Goal: Information Seeking & Learning: Learn about a topic

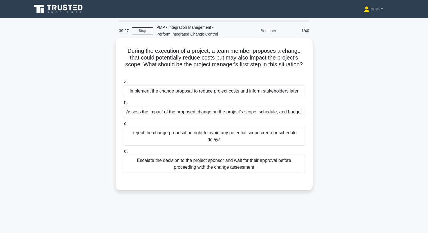
click at [169, 112] on div "Assess the impact of the proposed change on the project's scope, schedule, and …" at bounding box center [214, 112] width 183 height 12
click at [123, 105] on input "b. Assess the impact of the proposed change on the project's scope, schedule, a…" at bounding box center [123, 103] width 0 height 4
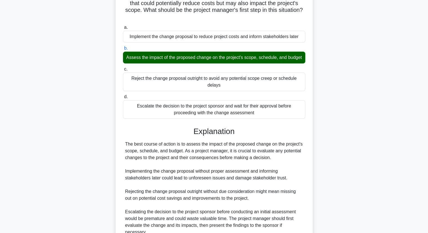
scroll to position [56, 0]
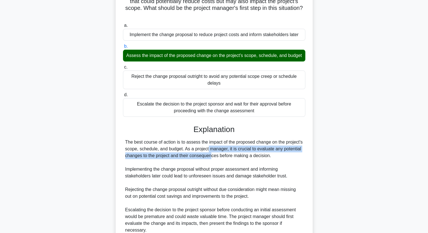
drag, startPoint x: 175, startPoint y: 156, endPoint x: 175, endPoint y: 164, distance: 7.6
click at [175, 164] on div "The best course of action is to assess the impact of the proposed change on the…" at bounding box center [214, 196] width 178 height 115
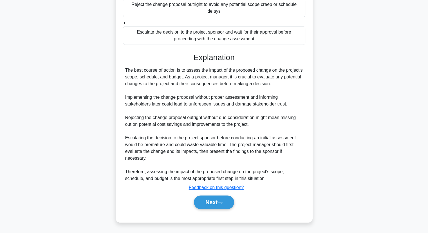
scroll to position [135, 0]
click at [214, 201] on button "Next" at bounding box center [214, 202] width 40 height 14
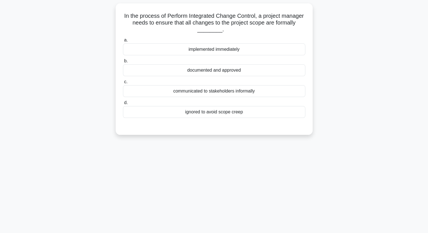
scroll to position [0, 0]
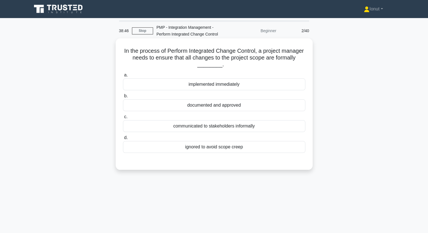
click at [174, 109] on div "documented and approved" at bounding box center [214, 105] width 183 height 12
click at [123, 98] on input "b. documented and approved" at bounding box center [123, 96] width 0 height 4
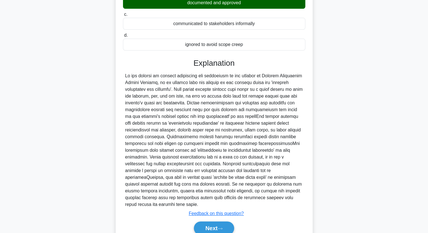
scroll to position [113, 0]
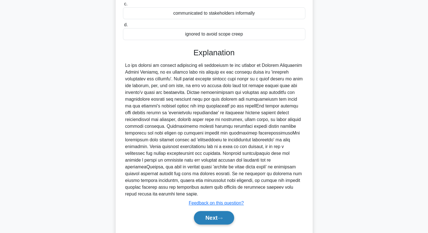
click at [211, 216] on button "Next" at bounding box center [214, 218] width 40 height 14
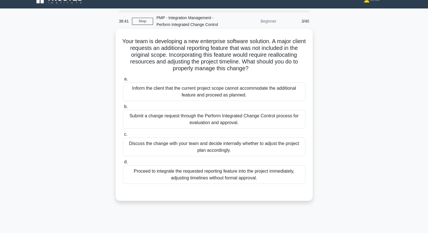
scroll to position [0, 0]
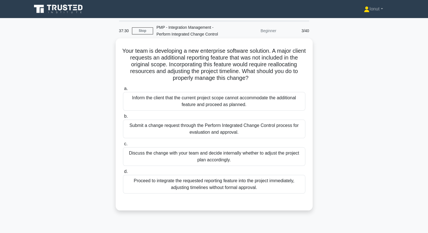
click at [189, 131] on div "Submit a change request through the Perform Integrated Change Control process f…" at bounding box center [214, 128] width 183 height 19
click at [123, 118] on input "b. Submit a change request through the Perform Integrated Change Control proces…" at bounding box center [123, 116] width 0 height 4
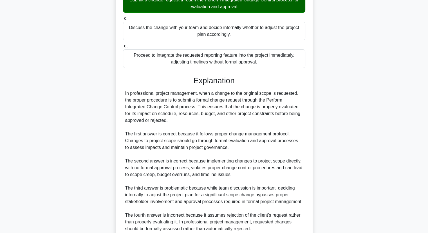
scroll to position [169, 0]
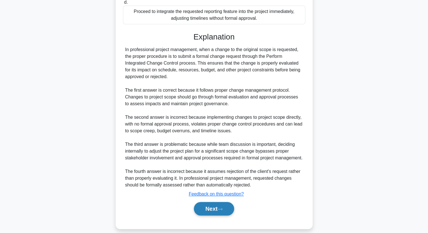
click at [205, 208] on button "Next" at bounding box center [214, 209] width 40 height 14
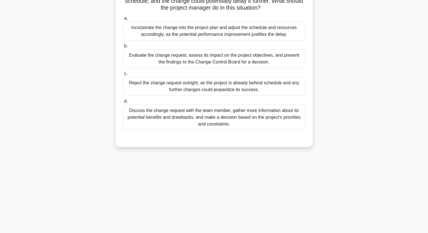
scroll to position [0, 0]
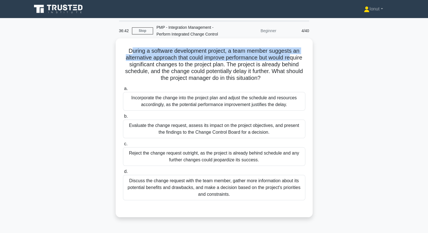
drag, startPoint x: 131, startPoint y: 54, endPoint x: 133, endPoint y: 66, distance: 12.1
click at [133, 66] on h5 "During a software development project, a team member suggests an alternative ap…" at bounding box center [215, 64] width 184 height 34
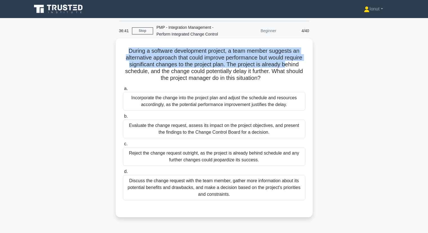
drag, startPoint x: 126, startPoint y: 51, endPoint x: 132, endPoint y: 68, distance: 18.2
click at [132, 68] on h5 "During a software development project, a team member suggests an alternative ap…" at bounding box center [215, 64] width 184 height 34
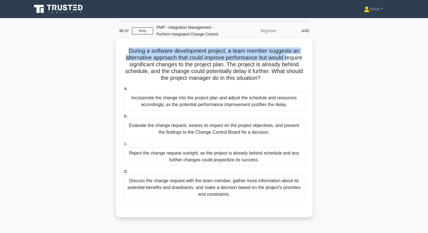
drag, startPoint x: 126, startPoint y: 51, endPoint x: 128, endPoint y: 61, distance: 10.1
click at [128, 61] on h5 "During a software development project, a team member suggests an alternative ap…" at bounding box center [215, 64] width 184 height 34
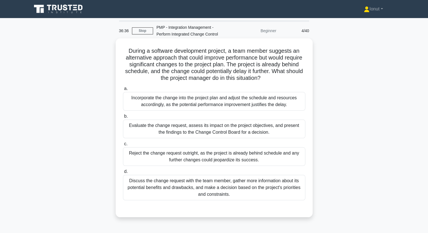
click at [134, 72] on h5 "During a software development project, a team member suggests an alternative ap…" at bounding box center [215, 64] width 184 height 34
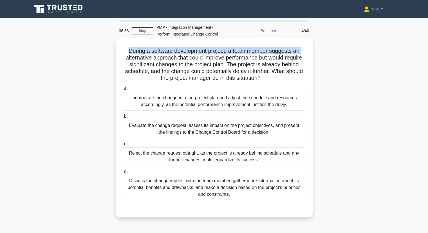
drag, startPoint x: 125, startPoint y: 51, endPoint x: 126, endPoint y: 58, distance: 7.2
click at [126, 58] on h5 "During a software development project, a team member suggests an alternative ap…" at bounding box center [215, 64] width 184 height 34
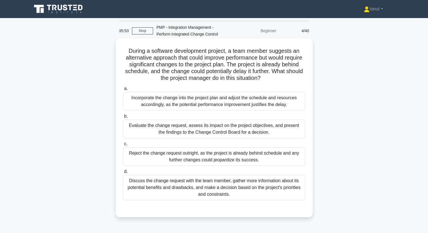
click at [157, 126] on div "Evaluate the change request, assess its impact on the project objectives, and p…" at bounding box center [214, 128] width 183 height 19
click at [123, 118] on input "b. Evaluate the change request, assess its impact on the project objectives, an…" at bounding box center [123, 116] width 0 height 4
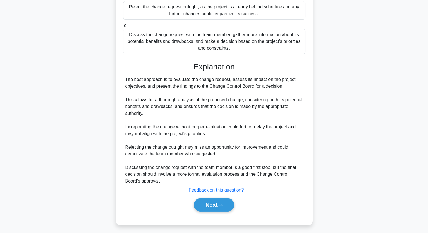
scroll to position [148, 0]
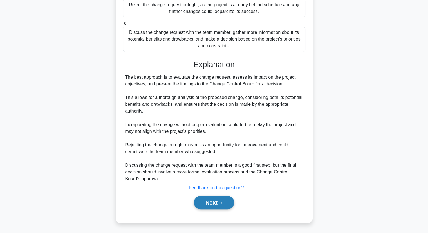
click at [210, 204] on button "Next" at bounding box center [214, 202] width 40 height 14
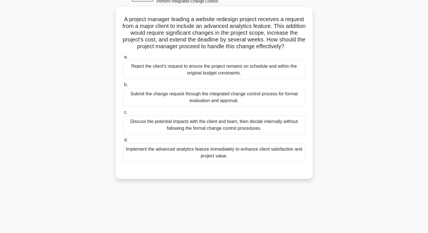
scroll to position [0, 0]
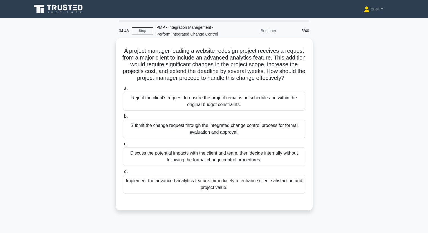
click at [160, 133] on div "Submit the change request through the integrated change control process for for…" at bounding box center [214, 128] width 183 height 19
click at [123, 118] on input "b. Submit the change request through the integrated change control process for …" at bounding box center [123, 116] width 0 height 4
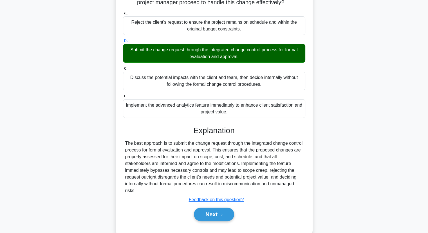
scroll to position [85, 0]
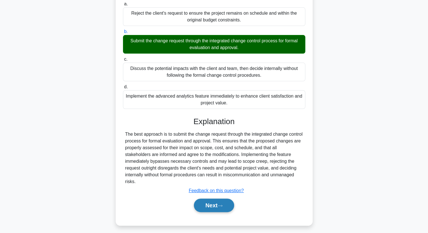
click at [222, 207] on icon at bounding box center [220, 205] width 5 height 3
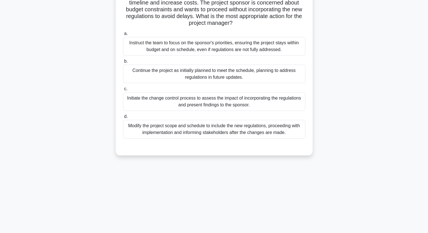
scroll to position [72, 0]
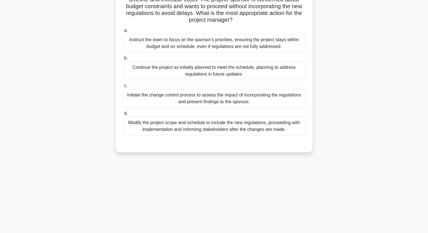
click at [179, 101] on div "Initiate the change control process to assess the impact of incorporating the r…" at bounding box center [214, 98] width 183 height 19
click at [123, 88] on input "c. Initiate the change control process to assess the impact of incorporating th…" at bounding box center [123, 86] width 0 height 4
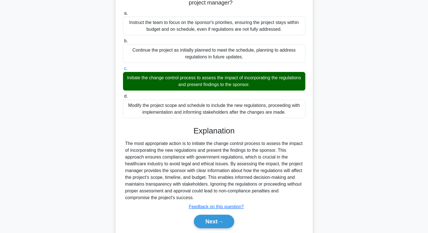
scroll to position [108, 0]
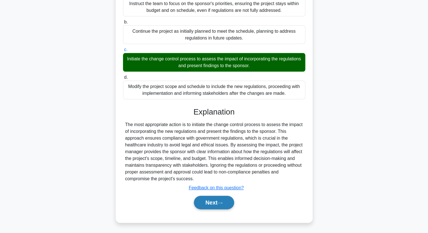
click at [210, 205] on button "Next" at bounding box center [214, 202] width 40 height 14
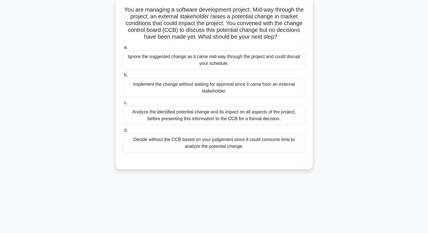
scroll to position [15, 0]
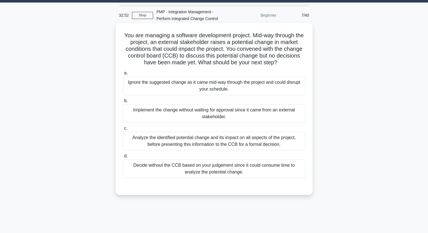
click at [148, 140] on div "Analyze the identified potential change and its impact on all aspects of the pr…" at bounding box center [214, 141] width 183 height 19
click at [123, 130] on input "c. Analyze the identified potential change and its impact on all aspects of the…" at bounding box center [123, 128] width 0 height 4
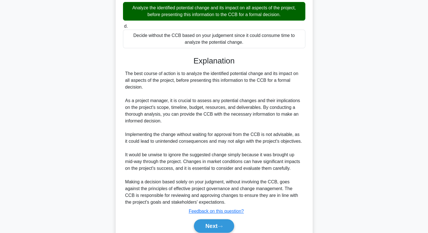
scroll to position [168, 0]
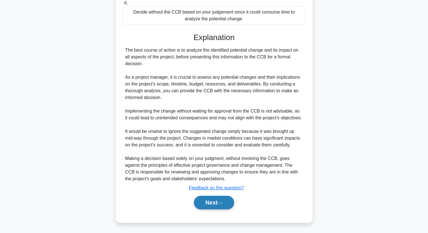
click at [208, 203] on button "Next" at bounding box center [214, 202] width 40 height 14
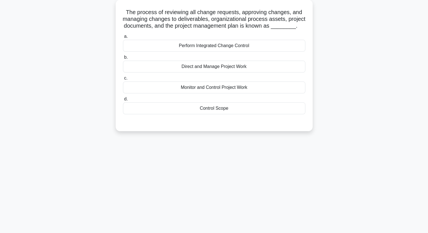
scroll to position [0, 0]
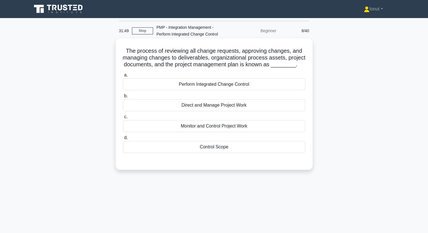
click at [189, 90] on div "Perform Integrated Change Control" at bounding box center [214, 84] width 183 height 12
click at [123, 77] on input "a. Perform Integrated Change Control" at bounding box center [123, 75] width 0 height 4
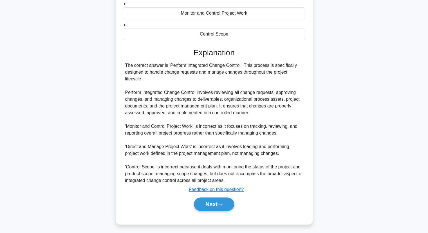
scroll to position [121, 0]
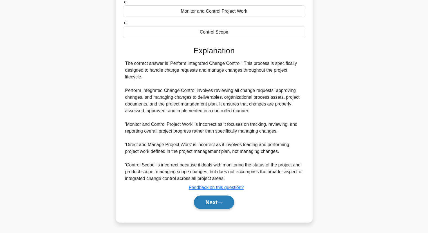
click at [222, 204] on button "Next" at bounding box center [214, 202] width 40 height 14
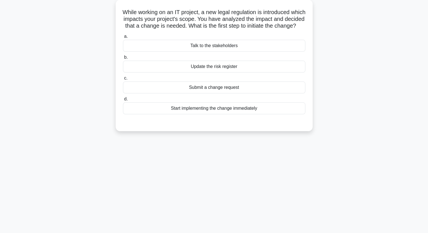
scroll to position [0, 0]
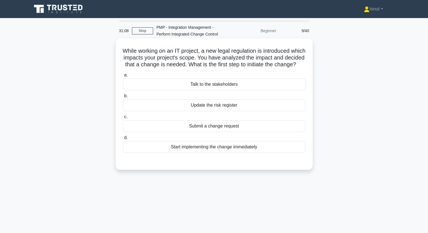
click at [200, 132] on div "Submit a change request" at bounding box center [214, 126] width 183 height 12
click at [123, 119] on input "c. Submit a change request" at bounding box center [123, 117] width 0 height 4
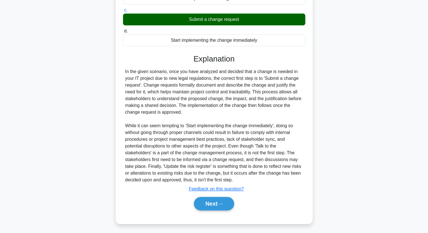
scroll to position [114, 0]
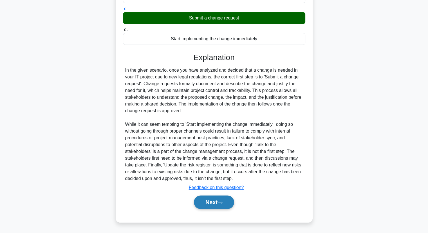
click at [204, 206] on button "Next" at bounding box center [214, 202] width 40 height 14
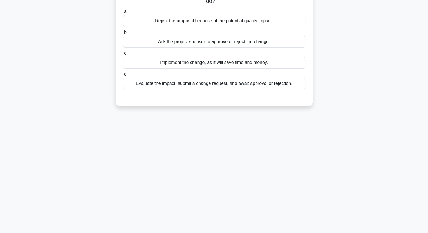
scroll to position [0, 0]
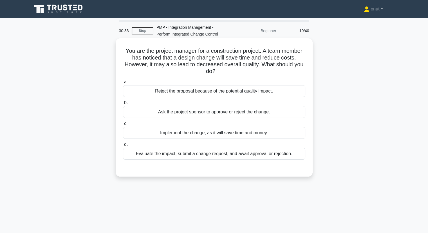
click at [190, 156] on div "Evaluate the impact, submit a change request, and await approval or rejection." at bounding box center [214, 154] width 183 height 12
click at [123, 146] on input "d. Evaluate the impact, submit a change request, and await approval or rejectio…" at bounding box center [123, 145] width 0 height 4
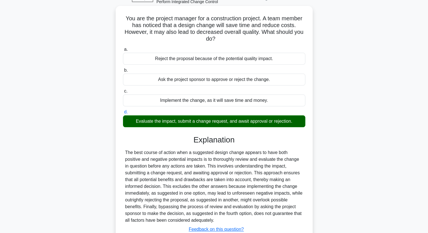
scroll to position [74, 0]
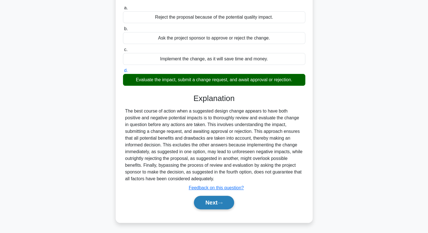
click at [220, 202] on icon at bounding box center [220, 202] width 5 height 3
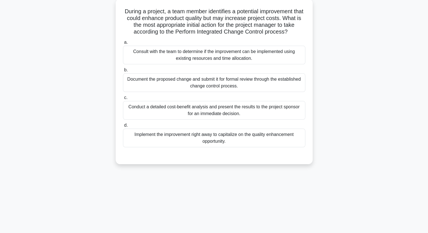
scroll to position [0, 0]
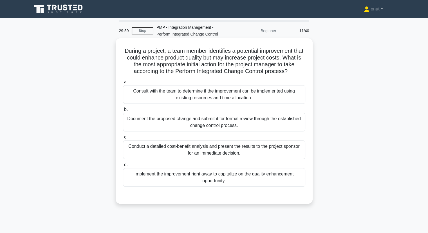
click at [162, 124] on div "Document the proposed change and submit it for formal review through the establ…" at bounding box center [214, 122] width 183 height 19
click at [123, 111] on input "b. Document the proposed change and submit it for formal review through the est…" at bounding box center [123, 110] width 0 height 4
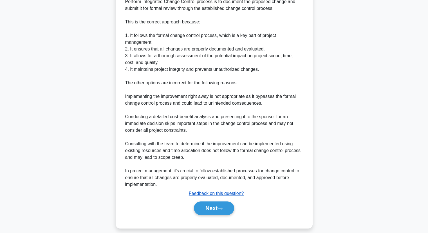
scroll to position [223, 0]
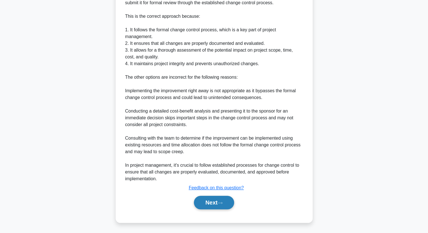
click at [222, 203] on icon at bounding box center [220, 202] width 5 height 3
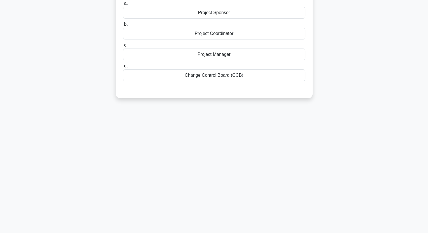
scroll to position [0, 0]
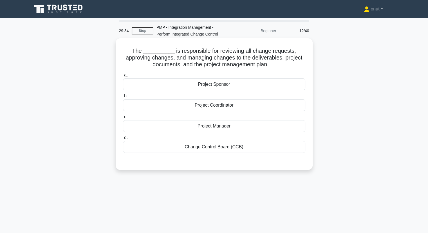
click at [225, 150] on div "Change Control Board (CCB)" at bounding box center [214, 147] width 183 height 12
click at [123, 139] on input "d. Change Control Board (CCB)" at bounding box center [123, 138] width 0 height 4
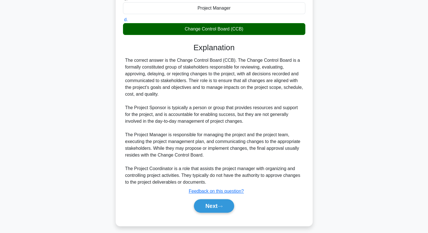
scroll to position [121, 0]
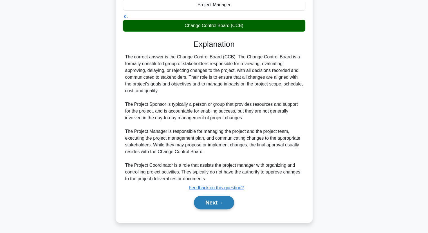
click at [227, 202] on button "Next" at bounding box center [214, 202] width 40 height 14
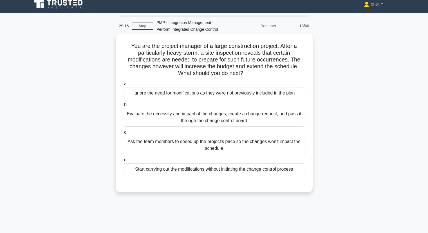
scroll to position [0, 0]
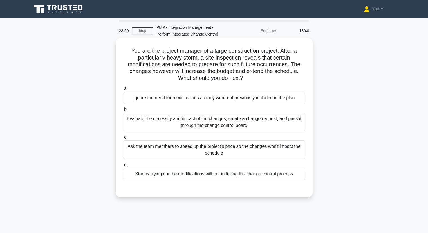
click at [151, 126] on div "Evaluate the necessity and impact of the changes, create a change request, and …" at bounding box center [214, 122] width 183 height 19
click at [123, 111] on input "b. Evaluate the necessity and impact of the changes, create a change request, a…" at bounding box center [123, 110] width 0 height 4
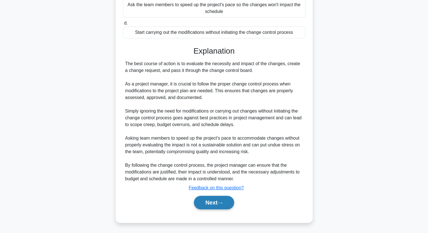
click at [220, 201] on button "Next" at bounding box center [214, 202] width 40 height 14
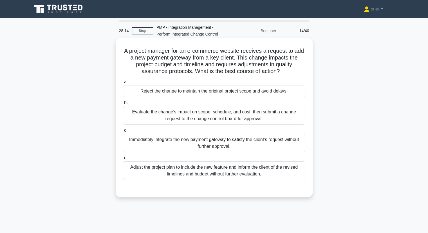
click at [173, 122] on div "Evaluate the change’s impact on scope, schedule, and cost, then submit a change…" at bounding box center [214, 115] width 183 height 19
click at [123, 105] on input "b. Evaluate the change’s impact on scope, schedule, and cost, then submit a cha…" at bounding box center [123, 103] width 0 height 4
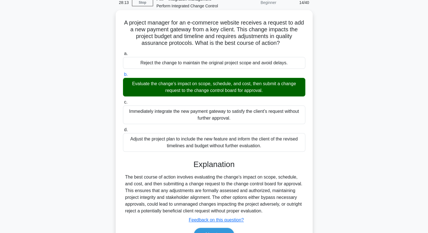
scroll to position [56, 0]
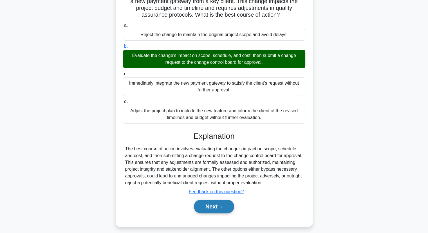
click at [201, 208] on button "Next" at bounding box center [214, 206] width 40 height 14
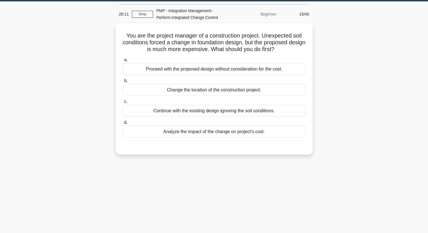
scroll to position [0, 0]
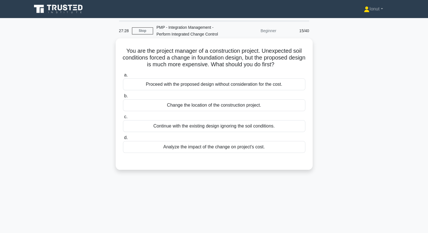
click at [205, 149] on div "Analyze the impact of the change on project's cost." at bounding box center [214, 147] width 183 height 12
click at [123, 139] on input "d. Analyze the impact of the change on project's cost." at bounding box center [123, 138] width 0 height 4
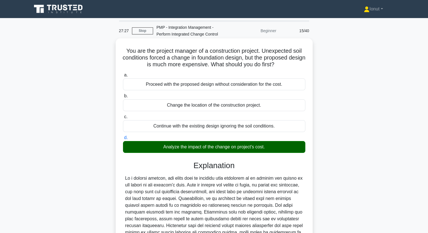
scroll to position [81, 0]
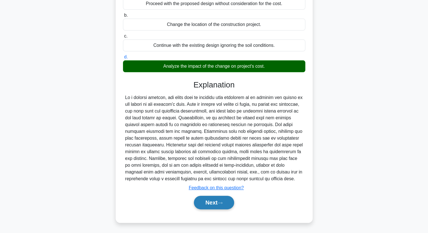
click at [210, 200] on button "Next" at bounding box center [214, 202] width 40 height 14
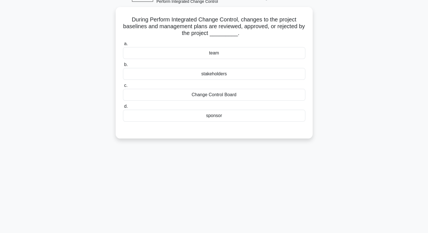
scroll to position [0, 0]
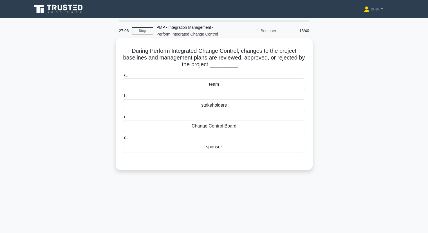
click at [188, 109] on div "stakeholders" at bounding box center [214, 105] width 183 height 12
click at [123, 98] on input "b. stakeholders" at bounding box center [123, 96] width 0 height 4
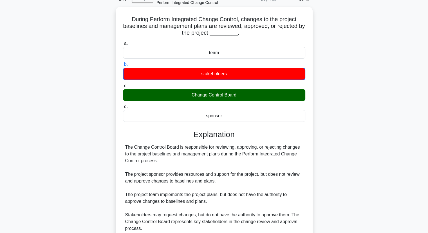
scroll to position [81, 0]
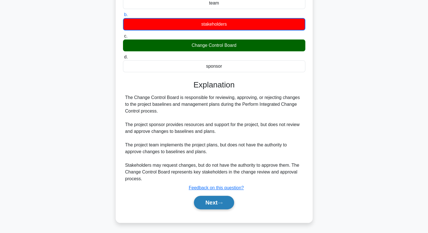
click at [204, 205] on button "Next" at bounding box center [214, 202] width 40 height 14
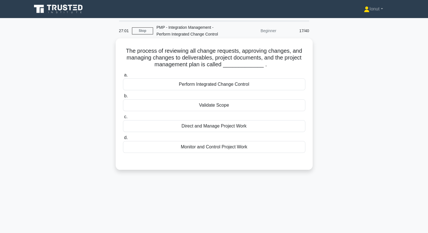
scroll to position [0, 0]
click at [206, 87] on div "Perform Integrated Change Control" at bounding box center [214, 84] width 183 height 12
click at [123, 77] on input "a. Perform Integrated Change Control" at bounding box center [123, 75] width 0 height 4
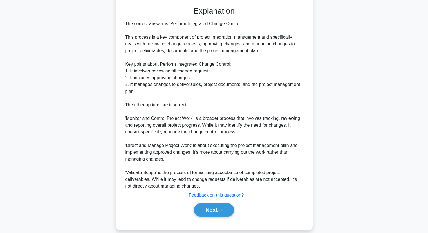
scroll to position [162, 0]
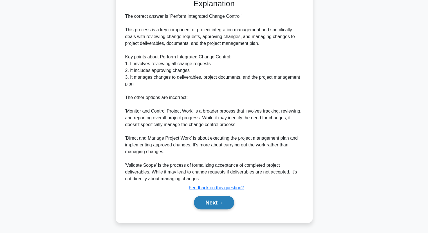
click at [197, 201] on button "Next" at bounding box center [214, 202] width 40 height 14
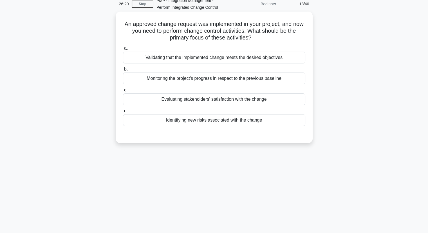
scroll to position [0, 0]
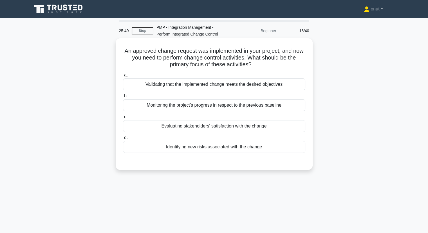
click at [207, 88] on div "Validating that the implemented change meets the desired objectives" at bounding box center [214, 84] width 183 height 12
click at [123, 77] on input "a. Validating that the implemented change meets the desired objectives" at bounding box center [123, 75] width 0 height 4
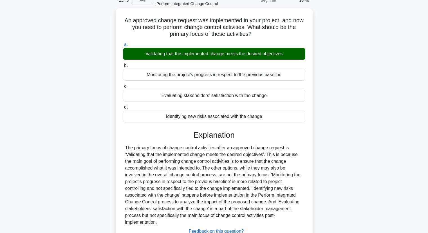
scroll to position [74, 0]
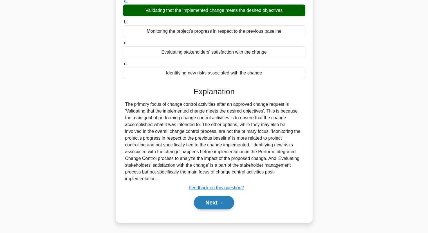
click at [218, 208] on button "Next" at bounding box center [214, 202] width 40 height 14
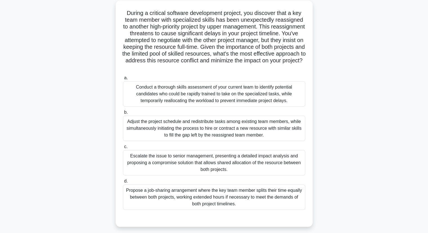
scroll to position [28, 0]
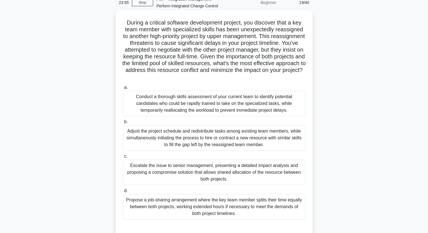
click at [206, 106] on div "Conduct a thorough skills assessment of your current team to identify potential…" at bounding box center [214, 103] width 183 height 25
click at [123, 89] on input "a. Conduct a thorough skills assessment of your current team to identify potent…" at bounding box center [123, 88] width 0 height 4
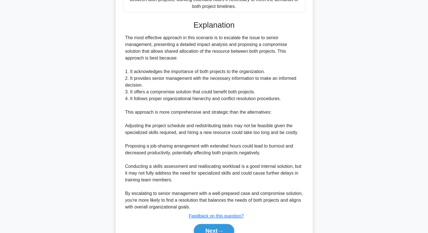
scroll to position [254, 0]
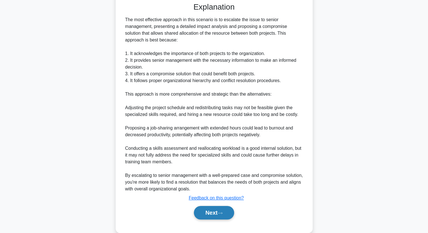
click at [226, 208] on button "Next" at bounding box center [214, 213] width 40 height 14
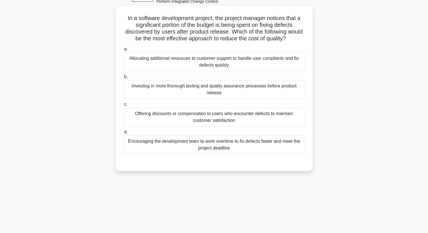
scroll to position [0, 0]
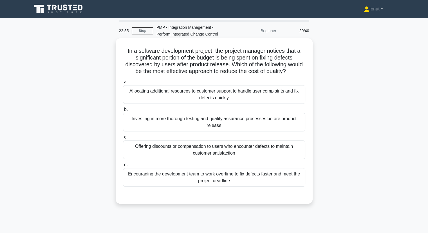
click at [159, 125] on div "Investing in more thorough testing and quality assurance processes before produ…" at bounding box center [214, 122] width 183 height 19
click at [123, 111] on input "b. Investing in more thorough testing and quality assurance processes before pr…" at bounding box center [123, 110] width 0 height 4
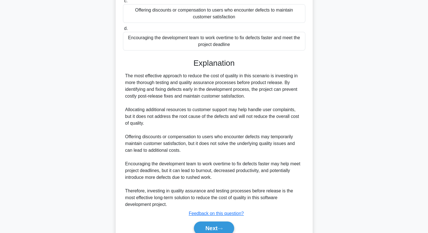
scroll to position [162, 0]
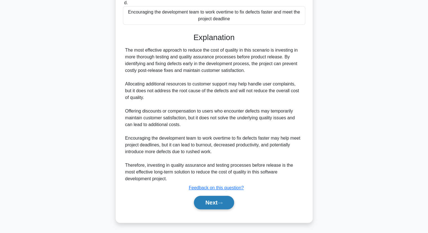
click at [213, 206] on button "Next" at bounding box center [214, 202] width 40 height 14
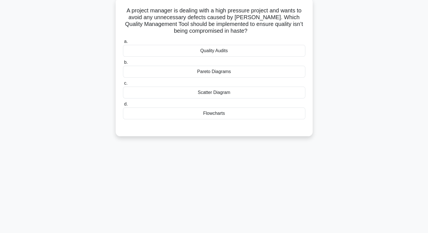
scroll to position [0, 0]
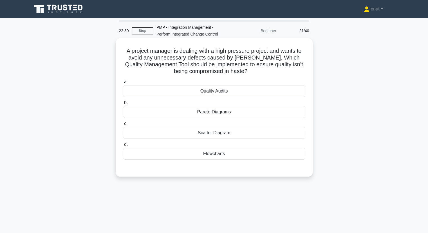
click at [182, 135] on div "Scatter Diagram" at bounding box center [214, 133] width 183 height 12
click at [123, 125] on input "c. Scatter Diagram" at bounding box center [123, 124] width 0 height 4
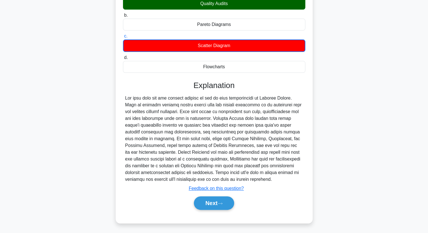
scroll to position [88, 0]
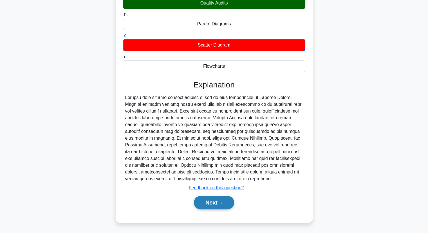
click at [206, 205] on button "Next" at bounding box center [214, 202] width 40 height 14
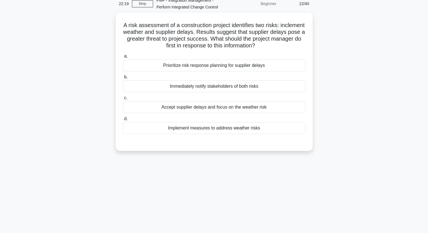
scroll to position [0, 0]
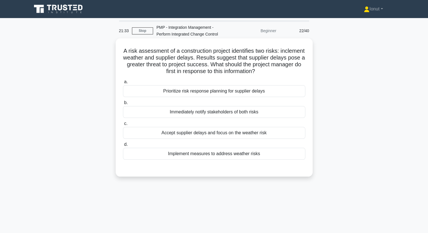
click at [180, 92] on div "Prioritize risk response planning for supplier delays" at bounding box center [214, 91] width 183 height 12
click at [123, 84] on input "a. Prioritize risk response planning for supplier delays" at bounding box center [123, 82] width 0 height 4
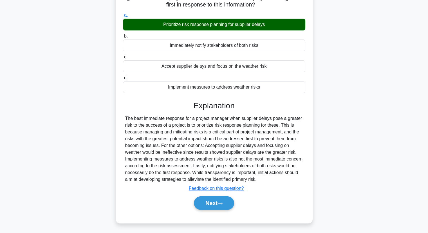
scroll to position [72, 0]
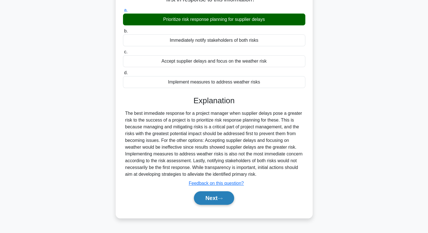
click at [205, 202] on button "Next" at bounding box center [214, 198] width 40 height 14
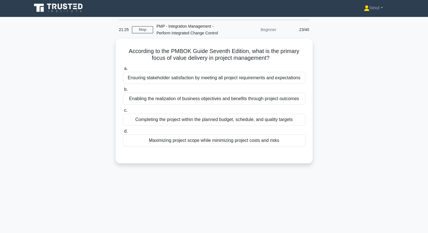
scroll to position [0, 0]
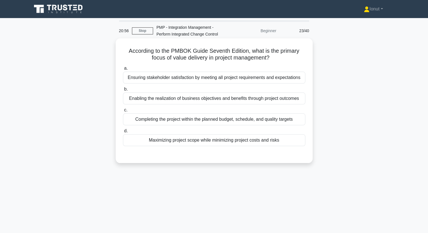
click at [168, 118] on div "Completing the project within the planned budget, schedule, and quality targets" at bounding box center [214, 119] width 183 height 12
click at [123, 112] on input "c. Completing the project within the planned budget, schedule, and quality targ…" at bounding box center [123, 110] width 0 height 4
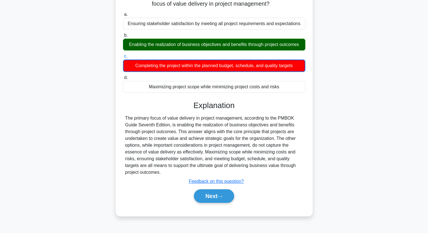
scroll to position [72, 0]
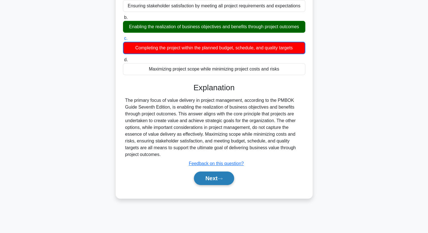
click at [216, 178] on button "Next" at bounding box center [214, 178] width 40 height 14
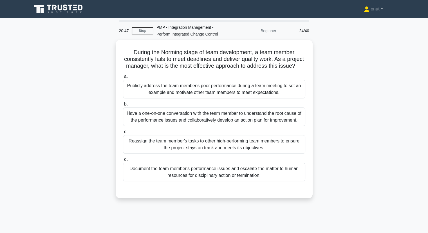
scroll to position [0, 0]
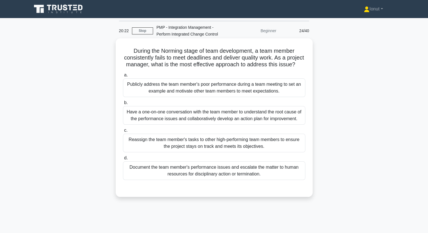
click at [186, 125] on div "Have a one-on-one conversation with the team member to understand the root caus…" at bounding box center [214, 115] width 183 height 19
click at [123, 105] on input "b. Have a one-on-one conversation with the team member to understand the root c…" at bounding box center [123, 103] width 0 height 4
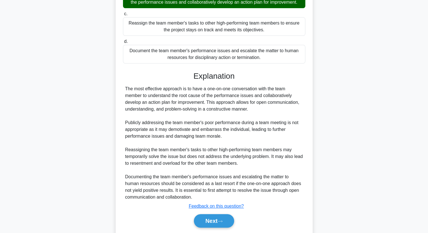
scroll to position [141, 0]
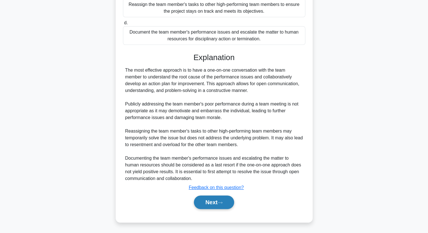
click at [221, 209] on button "Next" at bounding box center [214, 202] width 40 height 14
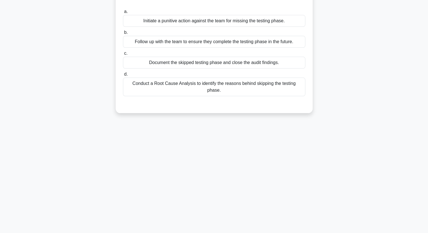
scroll to position [0, 0]
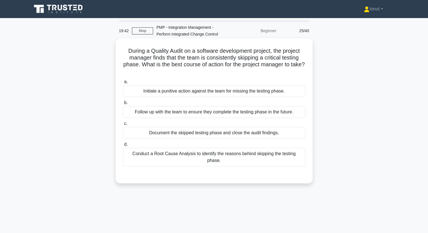
click at [158, 155] on div "Conduct a Root Cause Analysis to identify the reasons behind skipping the testi…" at bounding box center [214, 157] width 183 height 19
click at [123, 146] on input "d. Conduct a Root Cause Analysis to identify the reasons behind skipping the te…" at bounding box center [123, 145] width 0 height 4
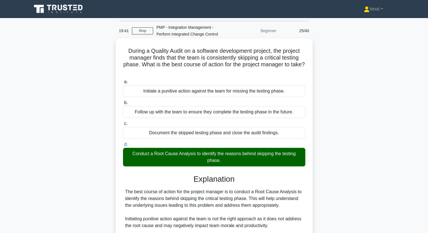
scroll to position [85, 0]
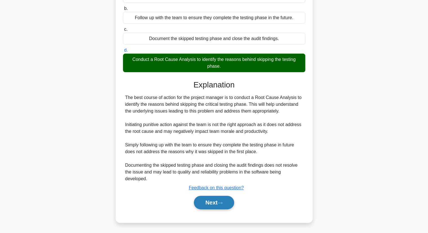
click at [205, 201] on button "Next" at bounding box center [214, 202] width 40 height 14
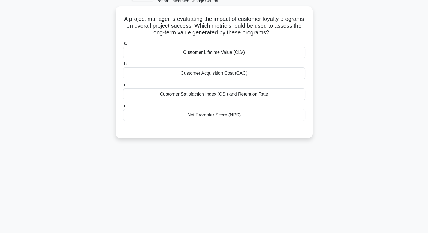
scroll to position [0, 0]
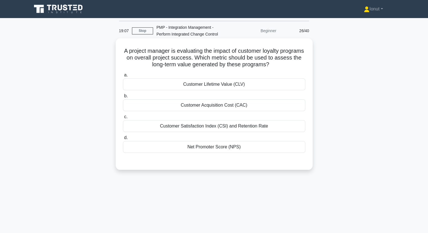
click at [225, 86] on div "Customer Lifetime Value (CLV)" at bounding box center [214, 84] width 183 height 12
click at [123, 77] on input "a. Customer Lifetime Value (CLV)" at bounding box center [123, 75] width 0 height 4
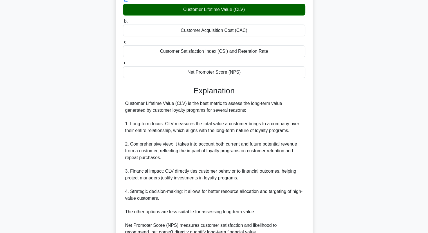
scroll to position [85, 0]
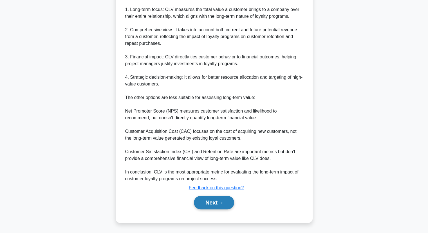
click at [229, 202] on button "Next" at bounding box center [214, 202] width 40 height 14
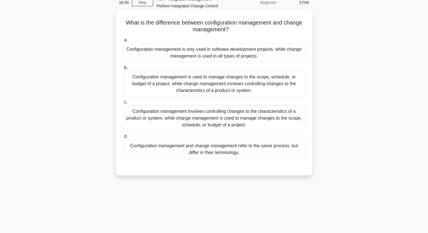
scroll to position [0, 0]
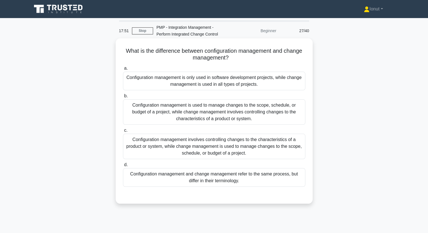
click at [232, 123] on div "Configuration management is used to manage changes to the scope, schedule, or b…" at bounding box center [214, 111] width 183 height 25
click at [123, 98] on input "b. Configuration management is used to manage changes to the scope, schedule, o…" at bounding box center [123, 96] width 0 height 4
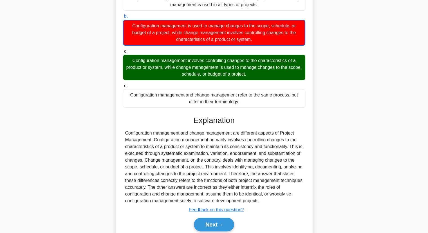
scroll to position [85, 0]
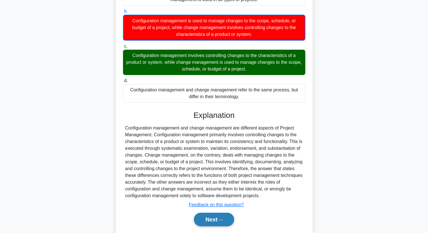
click at [220, 220] on icon at bounding box center [220, 219] width 5 height 3
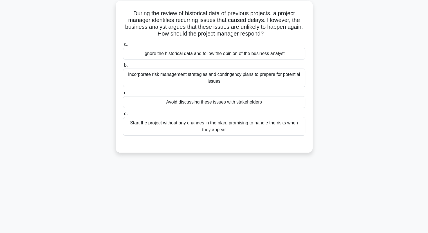
scroll to position [0, 0]
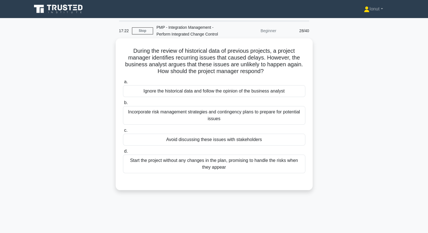
click at [247, 115] on div "Incorporate risk management strategies and contingency plans to prepare for pot…" at bounding box center [214, 115] width 183 height 19
click at [123, 105] on input "b. Incorporate risk management strategies and contingency plans to prepare for …" at bounding box center [123, 103] width 0 height 4
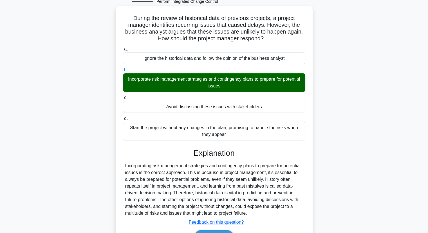
scroll to position [72, 0]
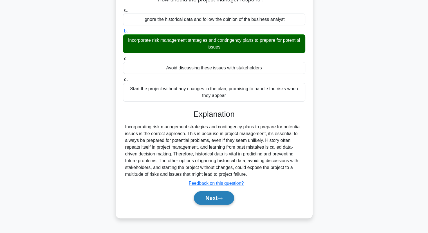
click at [223, 199] on icon at bounding box center [220, 198] width 5 height 3
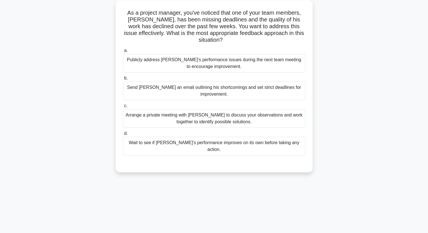
scroll to position [15, 0]
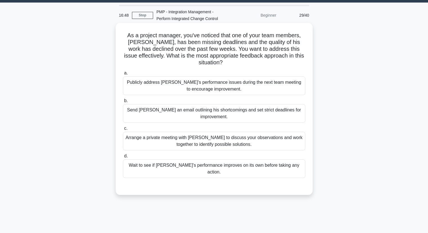
click at [152, 134] on div "Arrange a private meeting with Alex to discuss your observations and work toget…" at bounding box center [214, 141] width 183 height 19
click at [144, 140] on div "Arrange a private meeting with Alex to discuss your observations and work toget…" at bounding box center [214, 141] width 183 height 19
click at [123, 130] on input "c. Arrange a private meeting with Alex to discuss your observations and work to…" at bounding box center [123, 128] width 0 height 4
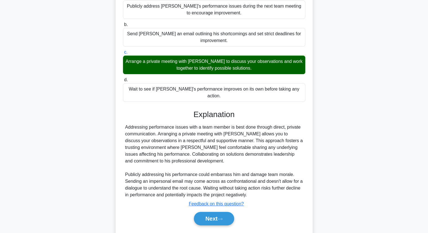
scroll to position [94, 0]
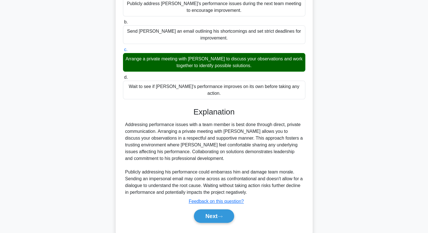
click at [171, 147] on div "Addressing performance issues with a team member is best done through direct, p…" at bounding box center [214, 158] width 178 height 74
click at [206, 209] on button "Next" at bounding box center [214, 216] width 40 height 14
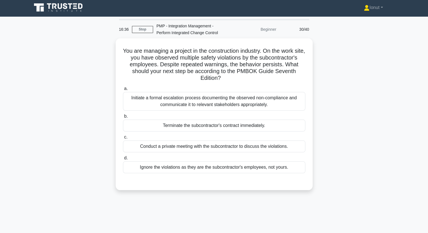
scroll to position [0, 0]
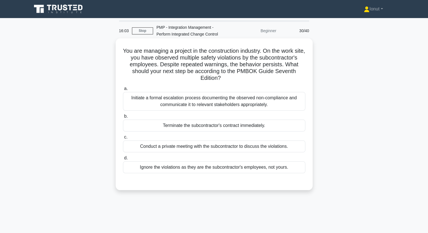
click at [192, 103] on div "Initiate a formal escalation process documenting the observed non-compliance an…" at bounding box center [214, 101] width 183 height 19
click at [123, 90] on input "a. Initiate a formal escalation process documenting the observed non-compliance…" at bounding box center [123, 89] width 0 height 4
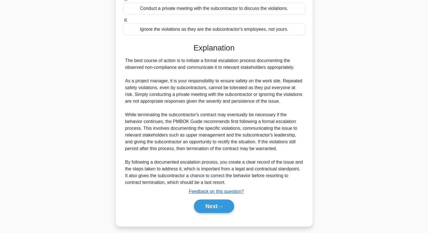
scroll to position [141, 0]
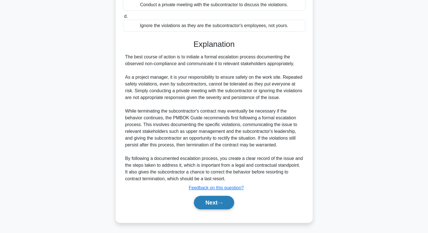
click at [222, 203] on icon at bounding box center [220, 202] width 5 height 3
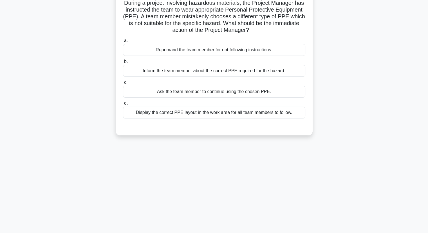
scroll to position [0, 0]
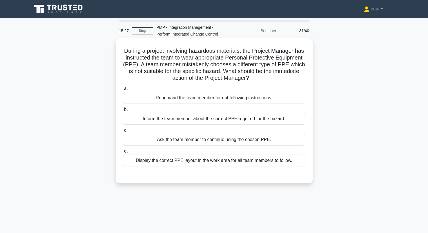
click at [195, 123] on div "Inform the team member about the correct PPE required for the hazard." at bounding box center [214, 119] width 183 height 12
click at [123, 111] on input "b. Inform the team member about the correct PPE required for the hazard." at bounding box center [123, 110] width 0 height 4
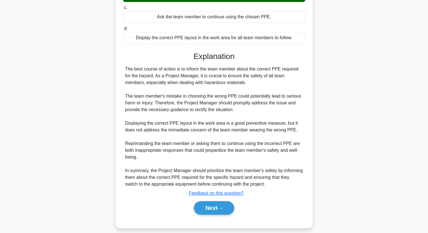
scroll to position [128, 0]
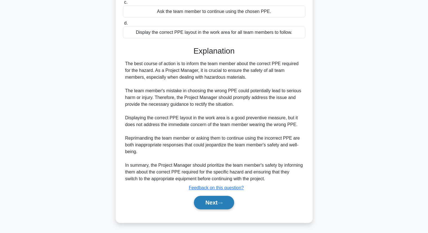
click at [204, 201] on button "Next" at bounding box center [214, 202] width 40 height 14
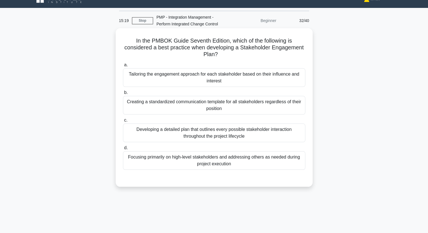
scroll to position [0, 0]
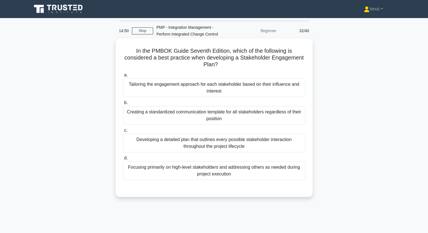
click at [151, 94] on div "Tailoring the engagement approach for each stakeholder based on their influence…" at bounding box center [214, 87] width 183 height 19
click at [123, 77] on input "a. Tailoring the engagement approach for each stakeholder based on their influe…" at bounding box center [123, 75] width 0 height 4
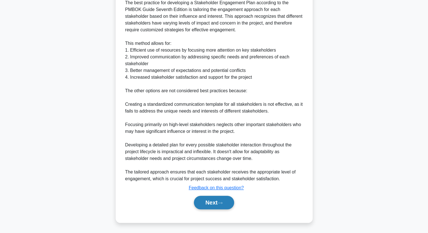
click at [207, 203] on button "Next" at bounding box center [214, 202] width 40 height 14
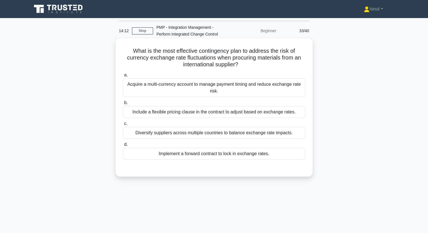
click at [164, 113] on div "Include a flexible pricing clause in the contract to adjust based on exchange r…" at bounding box center [214, 112] width 183 height 12
click at [123, 105] on input "b. Include a flexible pricing clause in the contract to adjust based on exchang…" at bounding box center [123, 103] width 0 height 4
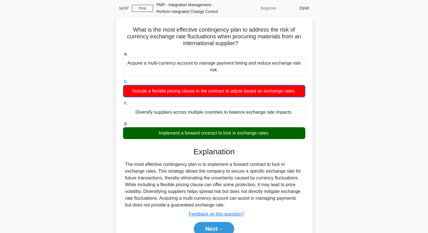
scroll to position [56, 0]
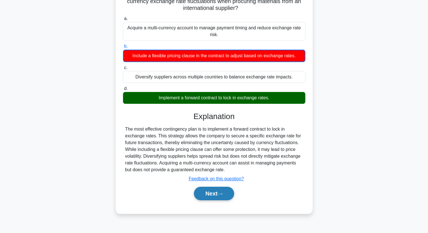
click at [203, 197] on button "Next" at bounding box center [214, 193] width 40 height 14
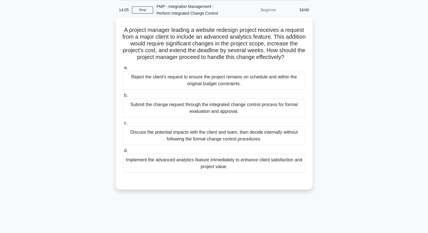
scroll to position [0, 0]
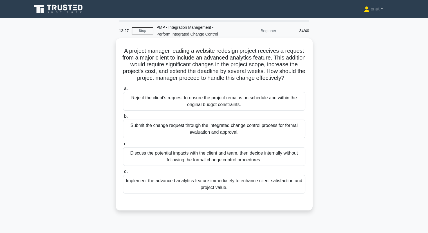
click at [139, 138] on div "Submit the change request through the integrated change control process for for…" at bounding box center [214, 128] width 183 height 19
click at [123, 118] on input "b. Submit the change request through the integrated change control process for …" at bounding box center [123, 116] width 0 height 4
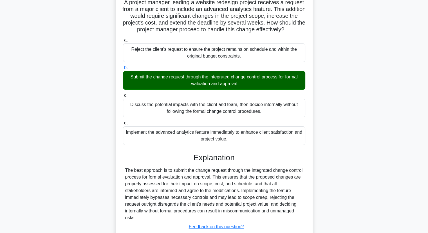
scroll to position [94, 0]
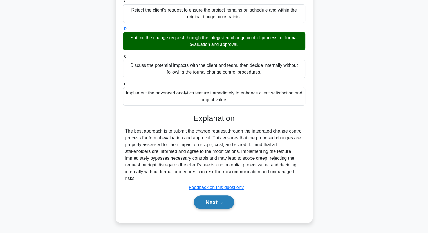
click at [201, 200] on button "Next" at bounding box center [214, 202] width 40 height 14
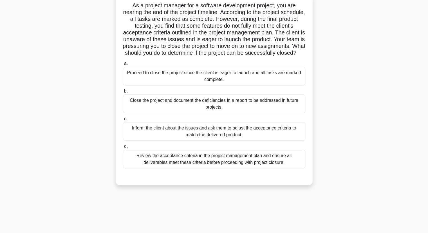
scroll to position [56, 0]
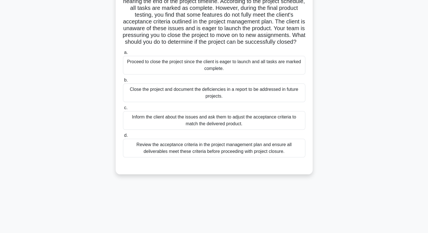
click at [137, 153] on div "Review the acceptance criteria in the project management plan and ensure all de…" at bounding box center [214, 148] width 183 height 19
click at [123, 137] on input "d. Review the acceptance criteria in the project management plan and ensure all…" at bounding box center [123, 136] width 0 height 4
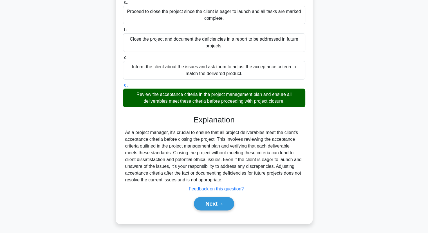
scroll to position [114, 0]
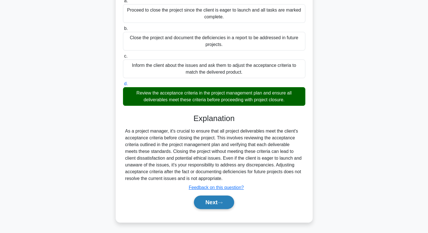
click at [215, 206] on button "Next" at bounding box center [214, 202] width 40 height 14
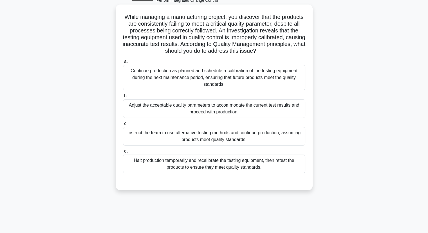
scroll to position [0, 0]
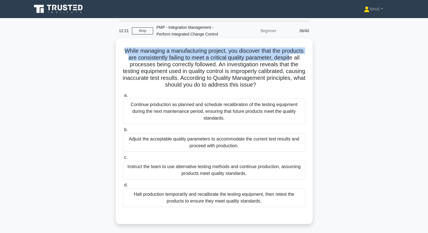
drag, startPoint x: 134, startPoint y: 51, endPoint x: 139, endPoint y: 63, distance: 13.8
click at [139, 63] on h5 "While managing a manufacturing project, you discover that the products are cons…" at bounding box center [215, 67] width 184 height 41
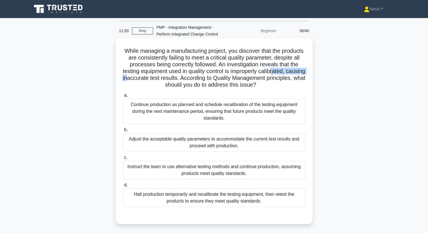
drag, startPoint x: 145, startPoint y: 75, endPoint x: 186, endPoint y: 79, distance: 41.1
click at [186, 79] on h5 "While managing a manufacturing project, you discover that the products are cons…" at bounding box center [215, 67] width 184 height 41
click at [181, 82] on h5 "While managing a manufacturing project, you discover that the products are cons…" at bounding box center [215, 67] width 184 height 41
click at [199, 72] on h5 "While managing a manufacturing project, you discover that the products are cons…" at bounding box center [215, 67] width 184 height 41
drag, startPoint x: 185, startPoint y: 80, endPoint x: 220, endPoint y: 81, distance: 34.4
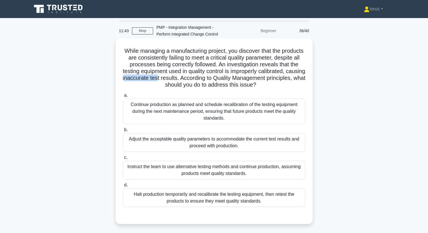
click at [220, 81] on h5 "While managing a manufacturing project, you discover that the products are cons…" at bounding box center [215, 67] width 184 height 41
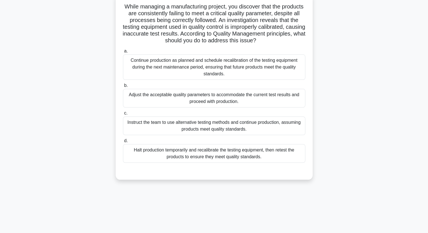
scroll to position [56, 0]
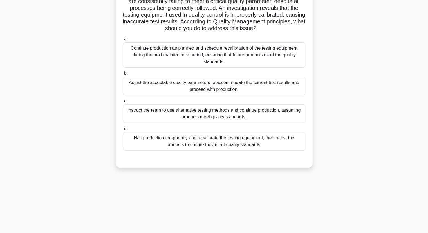
click at [170, 142] on div "Halt production temporarily and recalibrate the testing equipment, then retest …" at bounding box center [214, 141] width 183 height 19
click at [123, 130] on input "d. Halt production temporarily and recalibrate the testing equipment, then rete…" at bounding box center [123, 129] width 0 height 4
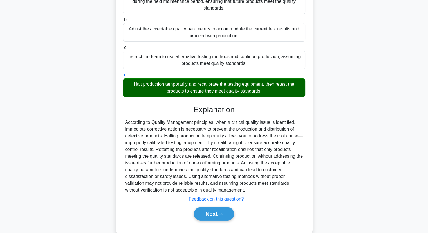
scroll to position [113, 0]
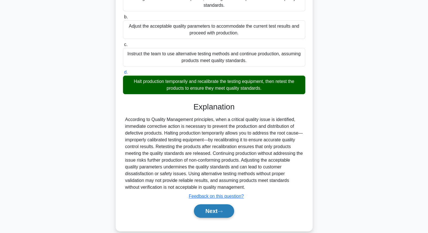
click at [203, 210] on button "Next" at bounding box center [214, 211] width 40 height 14
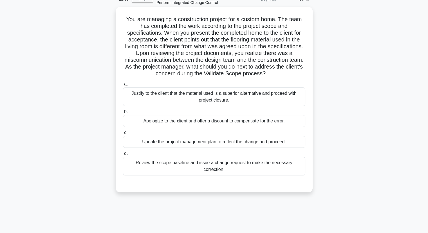
scroll to position [0, 0]
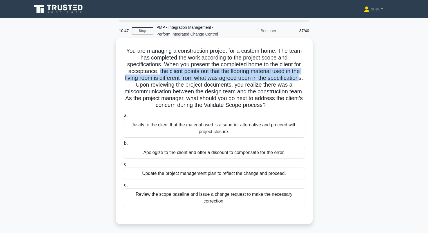
drag, startPoint x: 157, startPoint y: 72, endPoint x: 154, endPoint y: 88, distance: 15.7
click at [154, 88] on h5 "You are managing a construction project for a custom home. The team has complet…" at bounding box center [215, 77] width 184 height 61
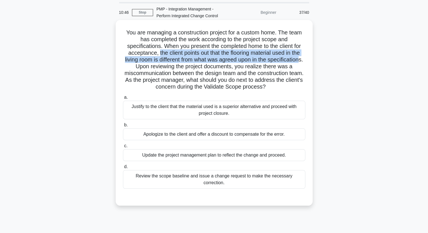
scroll to position [28, 0]
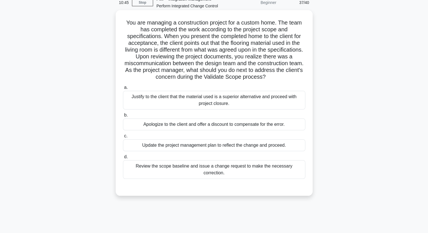
click at [189, 68] on h5 "You are managing a construction project for a custom home. The team has complet…" at bounding box center [215, 49] width 184 height 61
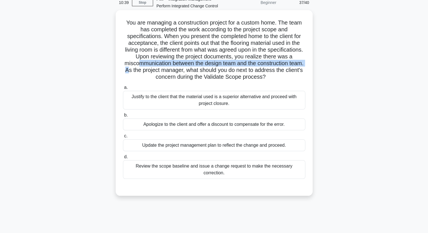
drag, startPoint x: 171, startPoint y: 63, endPoint x: 175, endPoint y: 70, distance: 8.2
click at [175, 70] on h5 "You are managing a construction project for a custom home. The team has complet…" at bounding box center [215, 49] width 184 height 61
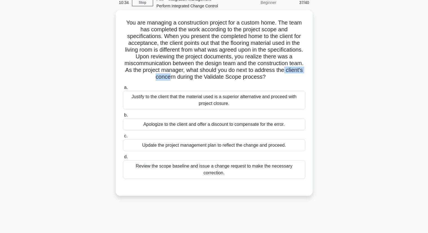
drag, startPoint x: 158, startPoint y: 75, endPoint x: 194, endPoint y: 76, distance: 36.1
click at [194, 76] on h5 "You are managing a construction project for a custom home. The team has complet…" at bounding box center [215, 49] width 184 height 61
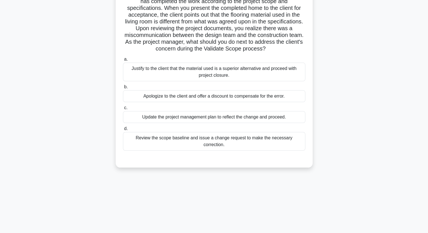
click at [155, 140] on div "Review the scope baseline and issue a change request to make the necessary corr…" at bounding box center [214, 141] width 183 height 19
click at [123, 130] on input "d. Review the scope baseline and issue a change request to make the necessary c…" at bounding box center [123, 129] width 0 height 4
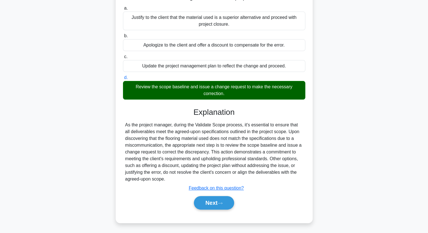
scroll to position [108, 0]
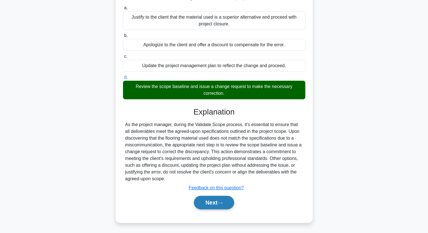
click at [212, 205] on button "Next" at bounding box center [214, 202] width 40 height 14
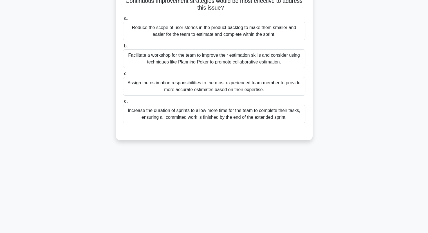
scroll to position [15, 0]
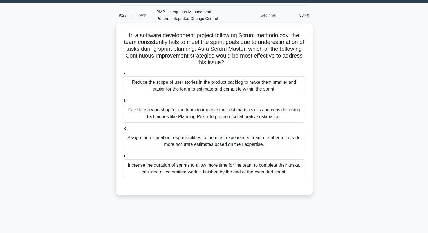
click at [138, 165] on div "Increase the duration of sprints to allow more time for the team to complete th…" at bounding box center [214, 168] width 183 height 19
click at [123, 158] on input "d. Increase the duration of sprints to allow more time for the team to complete…" at bounding box center [123, 156] width 0 height 4
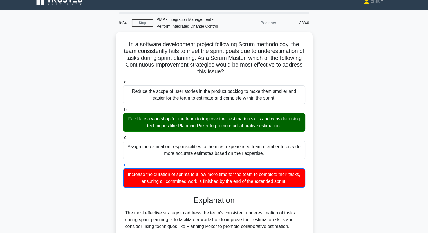
scroll to position [141, 0]
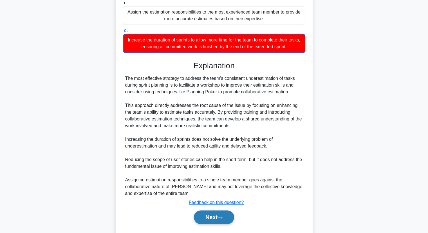
click at [203, 217] on button "Next" at bounding box center [214, 217] width 40 height 14
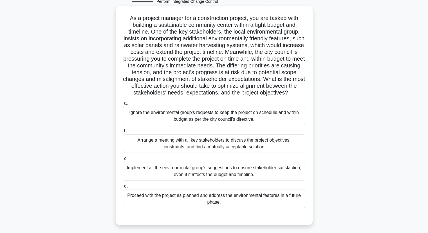
scroll to position [0, 0]
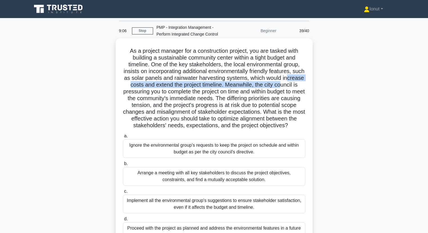
drag, startPoint x: 134, startPoint y: 85, endPoint x: 134, endPoint y: 94, distance: 9.3
click at [134, 94] on h5 "As a project manager for a construction project, you are tasked with building a…" at bounding box center [215, 88] width 184 height 82
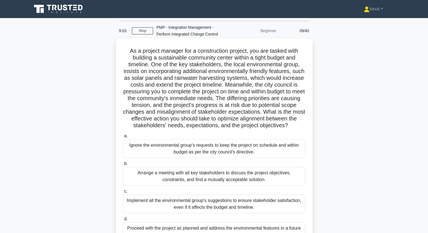
click at [135, 102] on h5 "As a project manager for a construction project, you are tasked with building a…" at bounding box center [215, 88] width 184 height 82
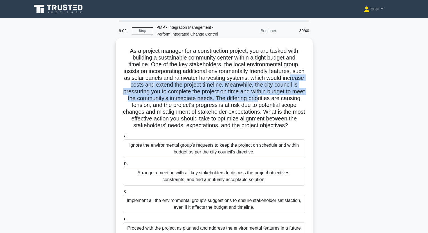
drag, startPoint x: 136, startPoint y: 84, endPoint x: 131, endPoint y: 104, distance: 20.8
click at [131, 104] on h5 "As a project manager for a construction project, you are tasked with building a…" at bounding box center [215, 88] width 184 height 82
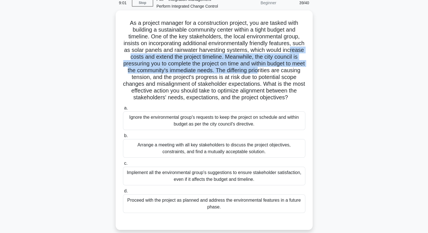
scroll to position [28, 0]
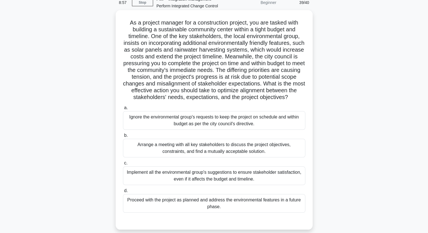
click at [151, 78] on h5 "As a project manager for a construction project, you are tasked with building a…" at bounding box center [215, 60] width 184 height 82
drag, startPoint x: 151, startPoint y: 98, endPoint x: 177, endPoint y: 97, distance: 25.9
click at [177, 97] on h5 "As a project manager for a construction project, you are tasked with building a…" at bounding box center [215, 60] width 184 height 82
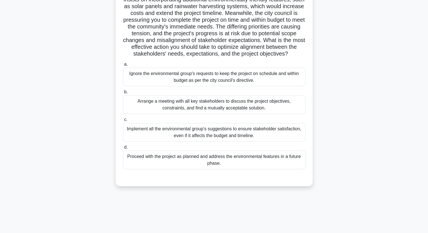
click at [146, 114] on div "Arrange a meeting with all key stakeholders to discuss the project objectives, …" at bounding box center [214, 104] width 183 height 19
click at [123, 94] on input "b. Arrange a meeting with all key stakeholders to discuss the project objective…" at bounding box center [123, 92] width 0 height 4
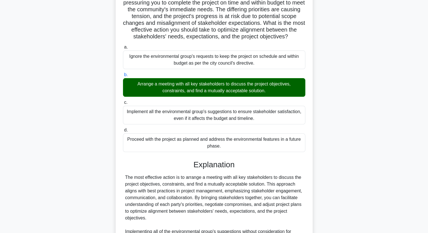
scroll to position [182, 0]
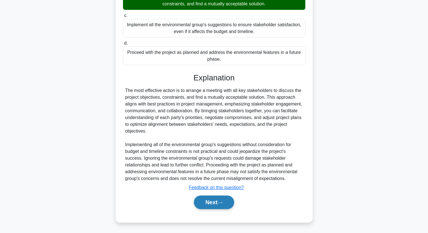
click at [205, 202] on button "Next" at bounding box center [214, 202] width 40 height 14
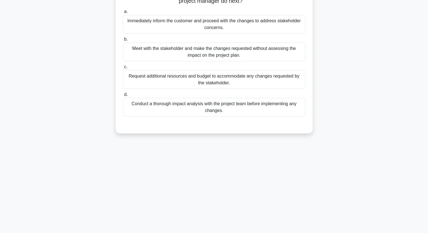
scroll to position [0, 0]
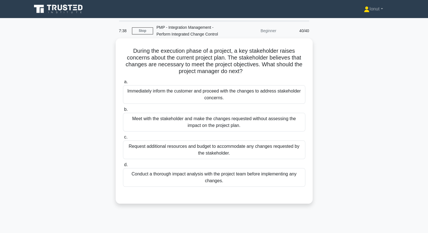
click at [156, 174] on div "Conduct a thorough impact analysis with the project team before implementing an…" at bounding box center [214, 177] width 183 height 19
click at [123, 166] on input "d. Conduct a thorough impact analysis with the project team before implementing…" at bounding box center [123, 165] width 0 height 4
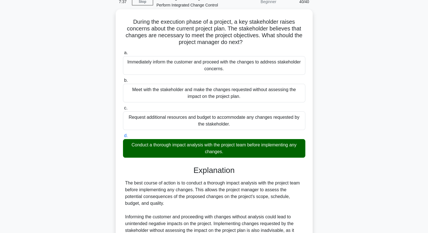
scroll to position [113, 0]
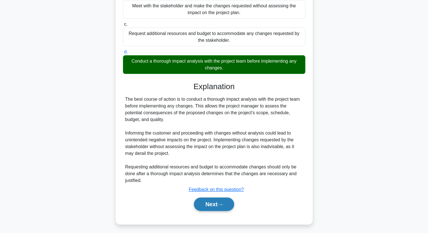
click at [204, 203] on button "Next" at bounding box center [214, 204] width 40 height 14
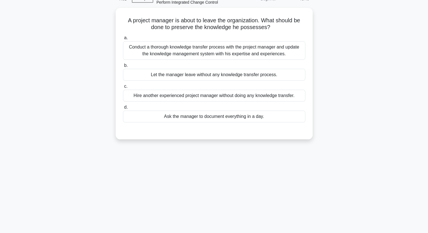
scroll to position [0, 0]
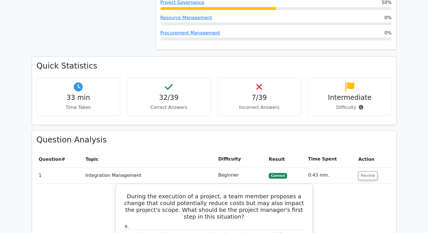
scroll to position [338, 0]
